Goal: Task Accomplishment & Management: Complete application form

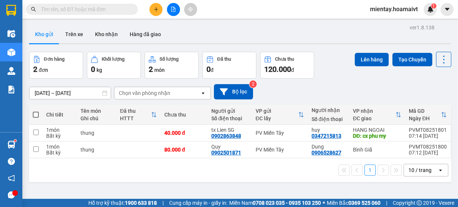
click at [101, 35] on button "Kho nhận" at bounding box center [106, 34] width 35 height 18
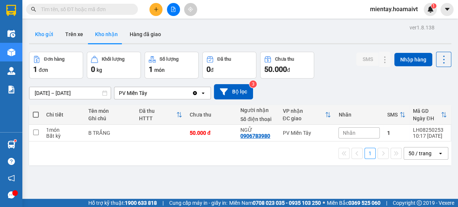
click at [44, 37] on button "Kho gửi" at bounding box center [44, 34] width 30 height 18
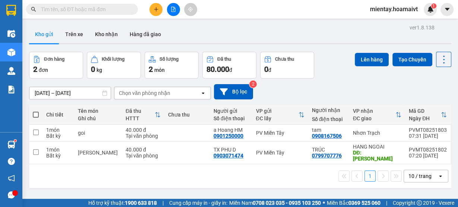
click at [169, 8] on button at bounding box center [173, 9] width 13 height 13
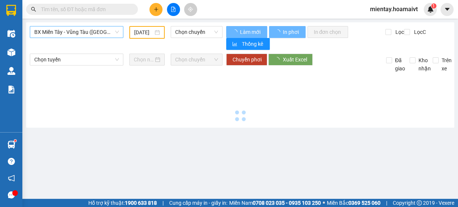
type input "[DATE]"
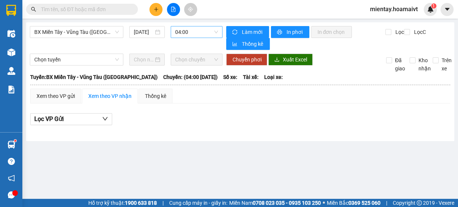
click at [187, 31] on span "04:00" at bounding box center [196, 31] width 43 height 11
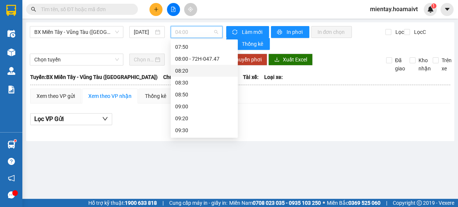
scroll to position [122, 0]
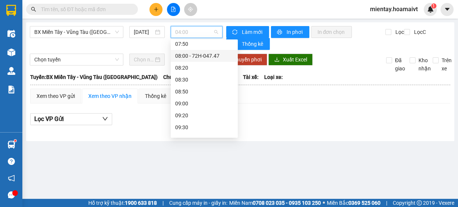
click at [208, 57] on div "08:00 - 72H-047.47" at bounding box center [204, 56] width 58 height 8
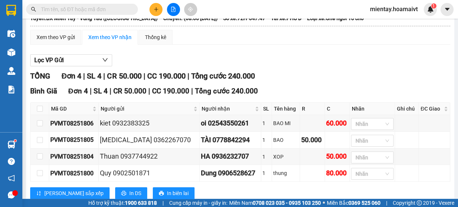
scroll to position [60, 0]
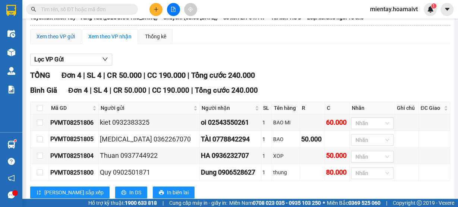
click at [48, 32] on div "Xem theo VP gửi" at bounding box center [55, 36] width 38 height 8
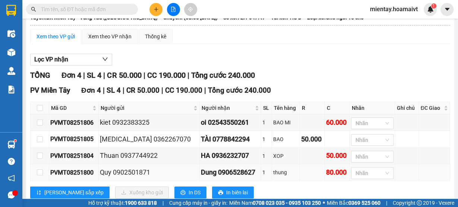
click at [44, 173] on td at bounding box center [40, 172] width 19 height 17
click at [40, 171] on input "checkbox" at bounding box center [40, 172] width 6 height 6
checkbox input "true"
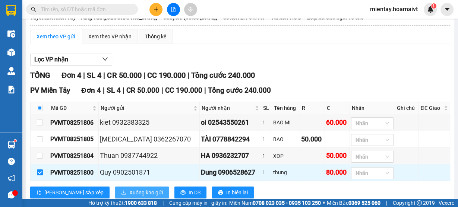
click at [129, 188] on span "Xuống kho gửi" at bounding box center [146, 192] width 34 height 8
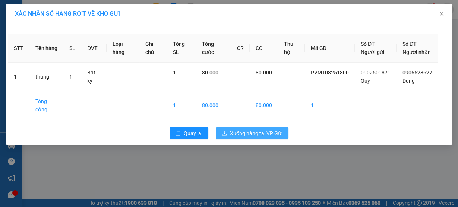
click at [268, 137] on span "Xuống hàng tại VP Gửi" at bounding box center [256, 133] width 52 height 8
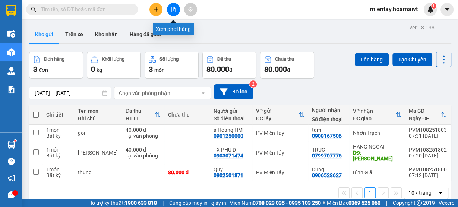
click at [156, 7] on icon "plus" at bounding box center [155, 9] width 5 height 5
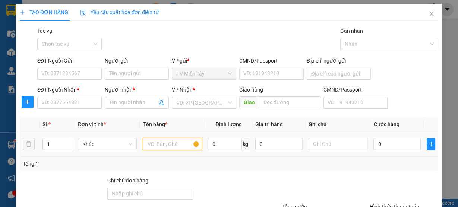
click at [153, 145] on input "text" at bounding box center [172, 144] width 59 height 12
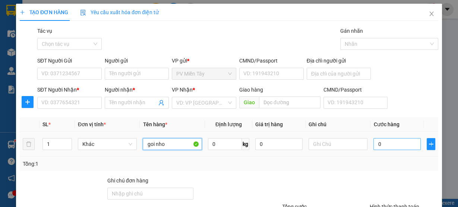
type input "goi nho"
click at [384, 143] on input "0" at bounding box center [396, 144] width 47 height 12
type input "3"
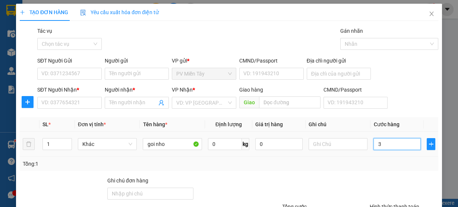
type input "30"
type input "30.000"
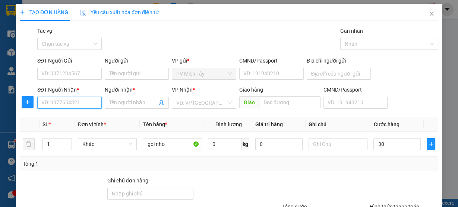
type input "30.000"
click at [71, 100] on input "SĐT Người Nhận *" at bounding box center [69, 103] width 64 height 12
click at [58, 103] on input "SĐT Người Nhận *" at bounding box center [69, 103] width 64 height 12
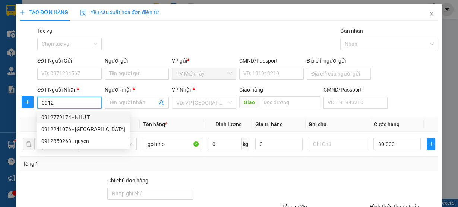
click at [64, 119] on div "0912779174 - NHỰT" at bounding box center [83, 117] width 84 height 8
type input "0912779174"
type input "NHỰT"
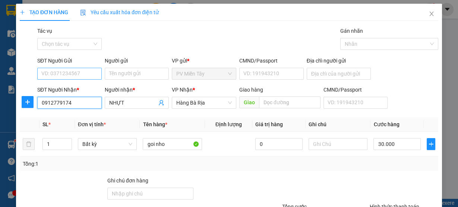
type input "0912779174"
click at [66, 77] on input "SĐT Người Gửi" at bounding box center [69, 74] width 64 height 12
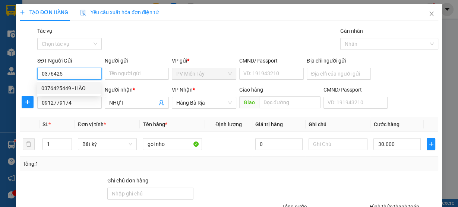
click at [70, 89] on div "0376425449 - HÀO" at bounding box center [68, 88] width 55 height 8
type input "0376425449"
type input "HÀO"
type input "080200002430"
type input "[STREET_ADDRESS]"
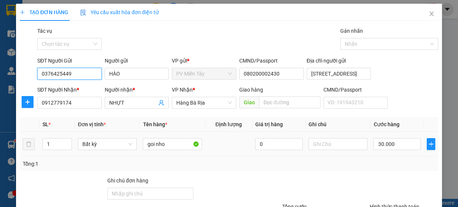
type input "0376425449"
click at [383, 166] on div "Tổng: 1" at bounding box center [229, 164] width 412 height 8
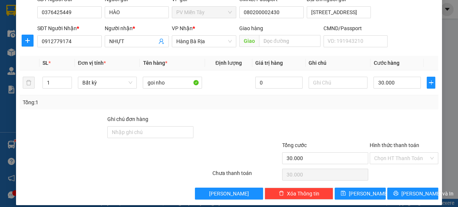
scroll to position [67, 0]
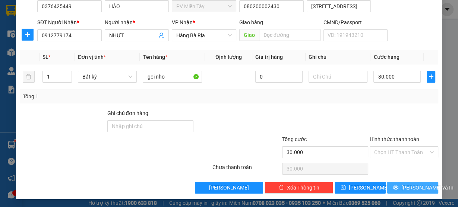
click at [415, 184] on span "[PERSON_NAME] và In" at bounding box center [427, 188] width 52 height 8
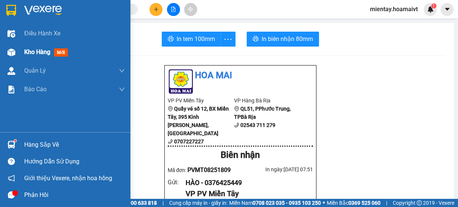
click at [36, 53] on span "Kho hàng" at bounding box center [37, 51] width 26 height 7
